Goal: Transaction & Acquisition: Purchase product/service

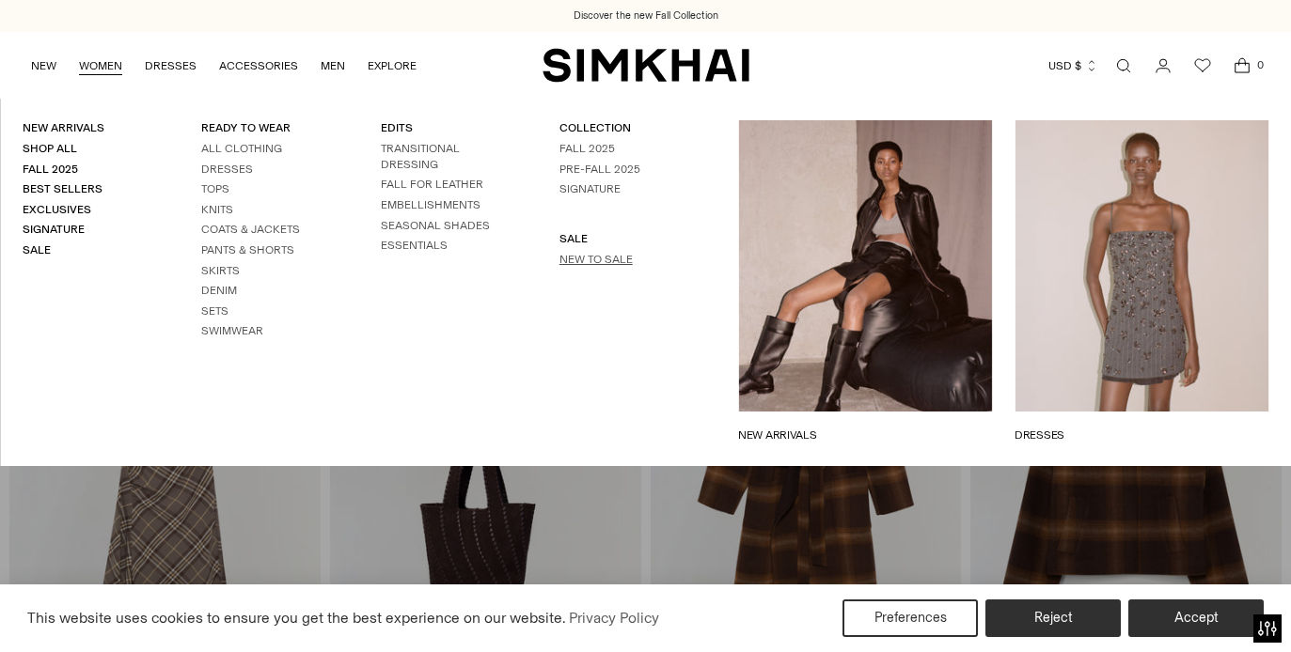
click at [584, 262] on link "New to Sale" at bounding box center [595, 259] width 73 height 13
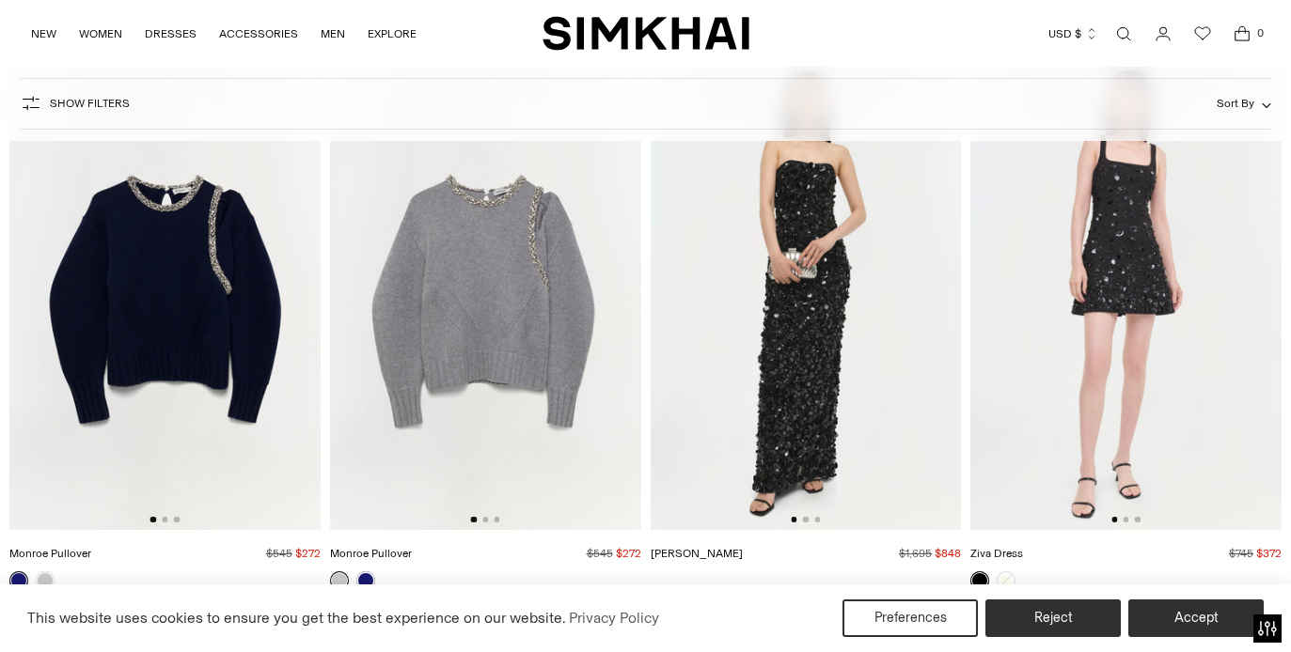
scroll to position [19849, 0]
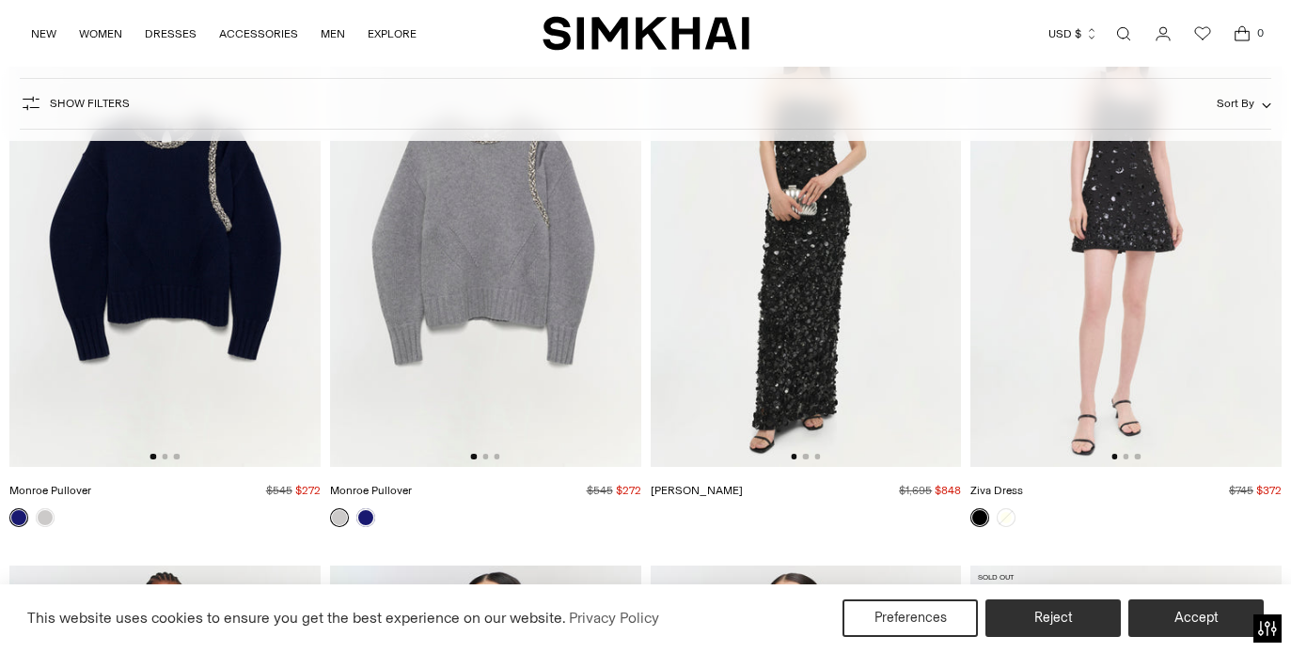
click at [1178, 373] on img at bounding box center [1125, 234] width 311 height 466
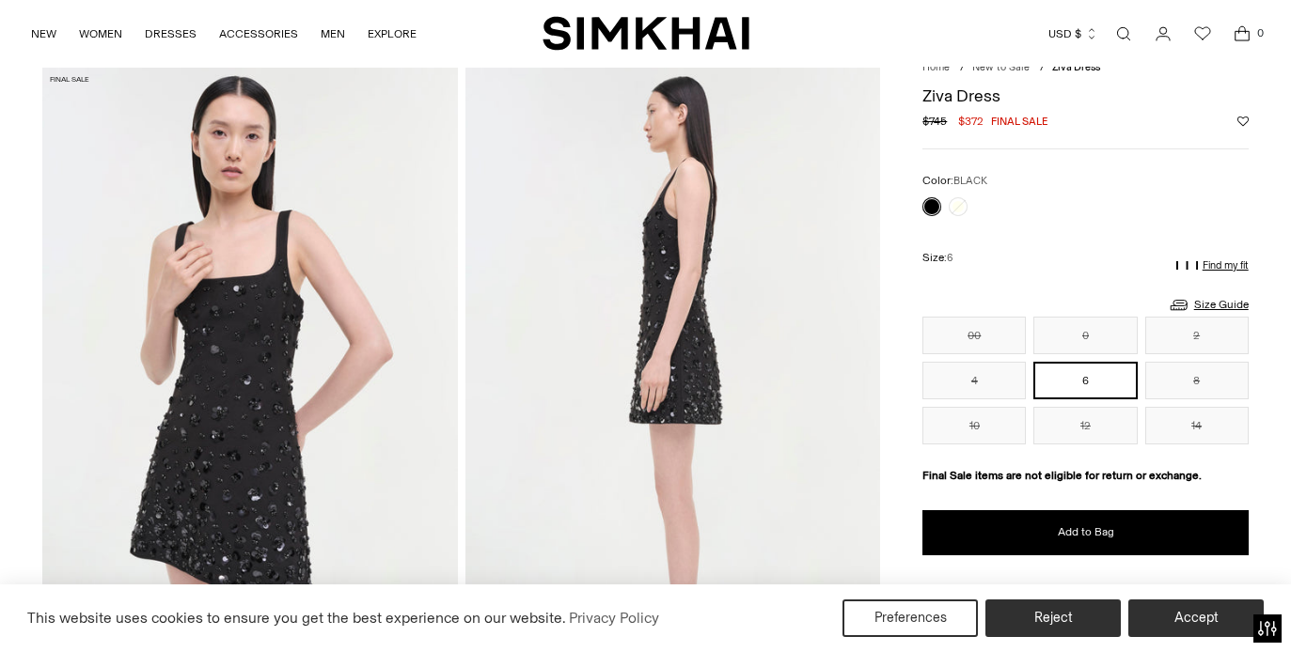
scroll to position [207, 0]
